Goal: Task Accomplishment & Management: Use online tool/utility

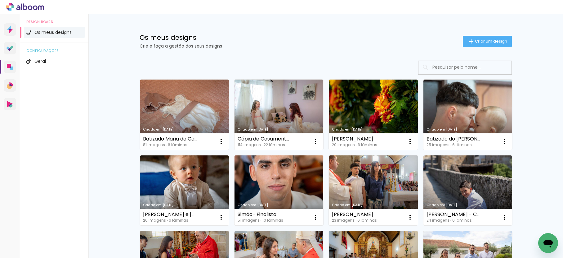
click at [272, 198] on link "Criado em [DATE]" at bounding box center [279, 190] width 89 height 70
click at [0, 0] on neon-animated-pages "Confirmar Cancelar" at bounding box center [0, 0] width 0 height 0
